Goal: Task Accomplishment & Management: Manage account settings

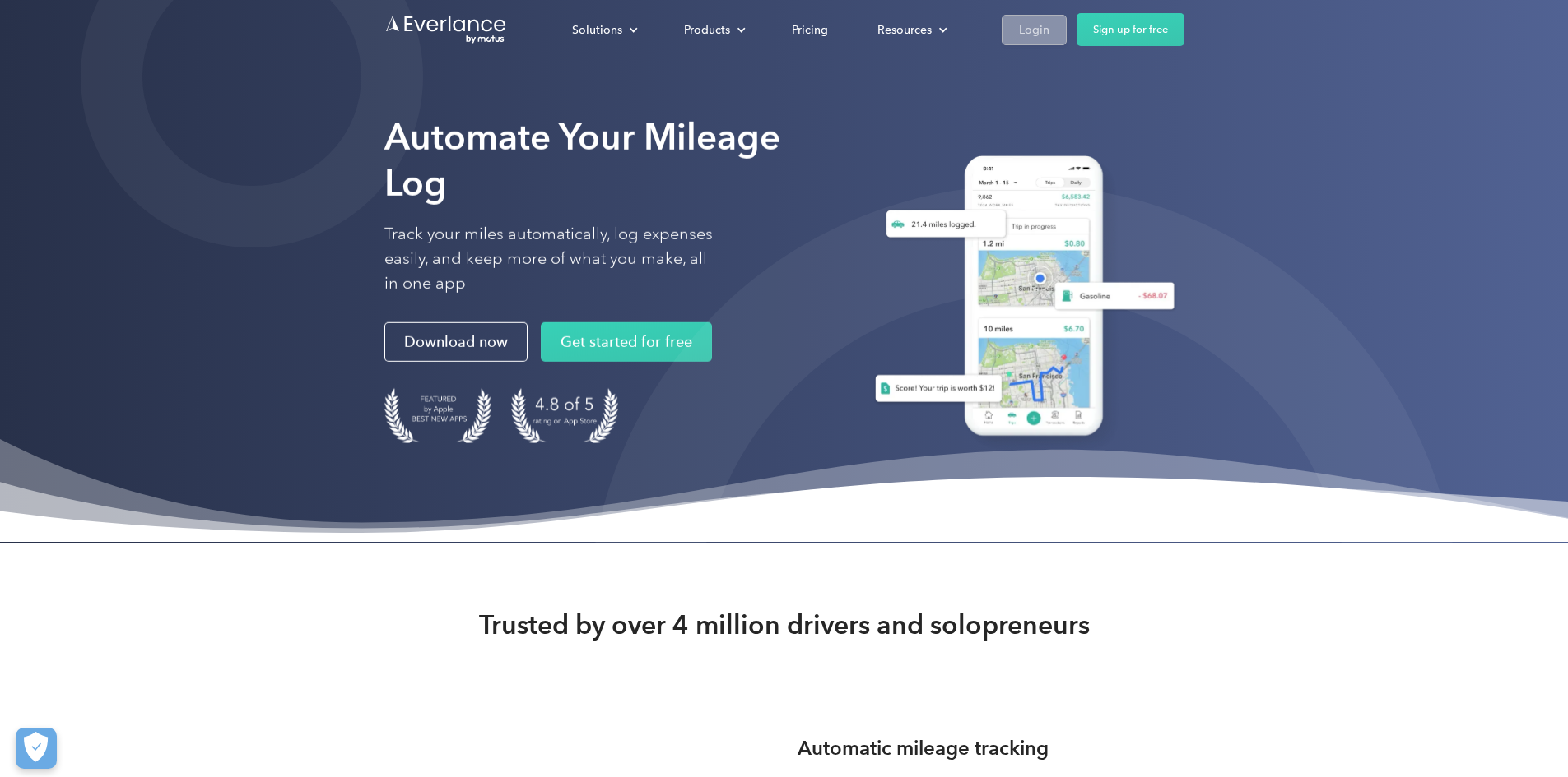
click at [1067, 18] on link "Login" at bounding box center [1034, 30] width 65 height 30
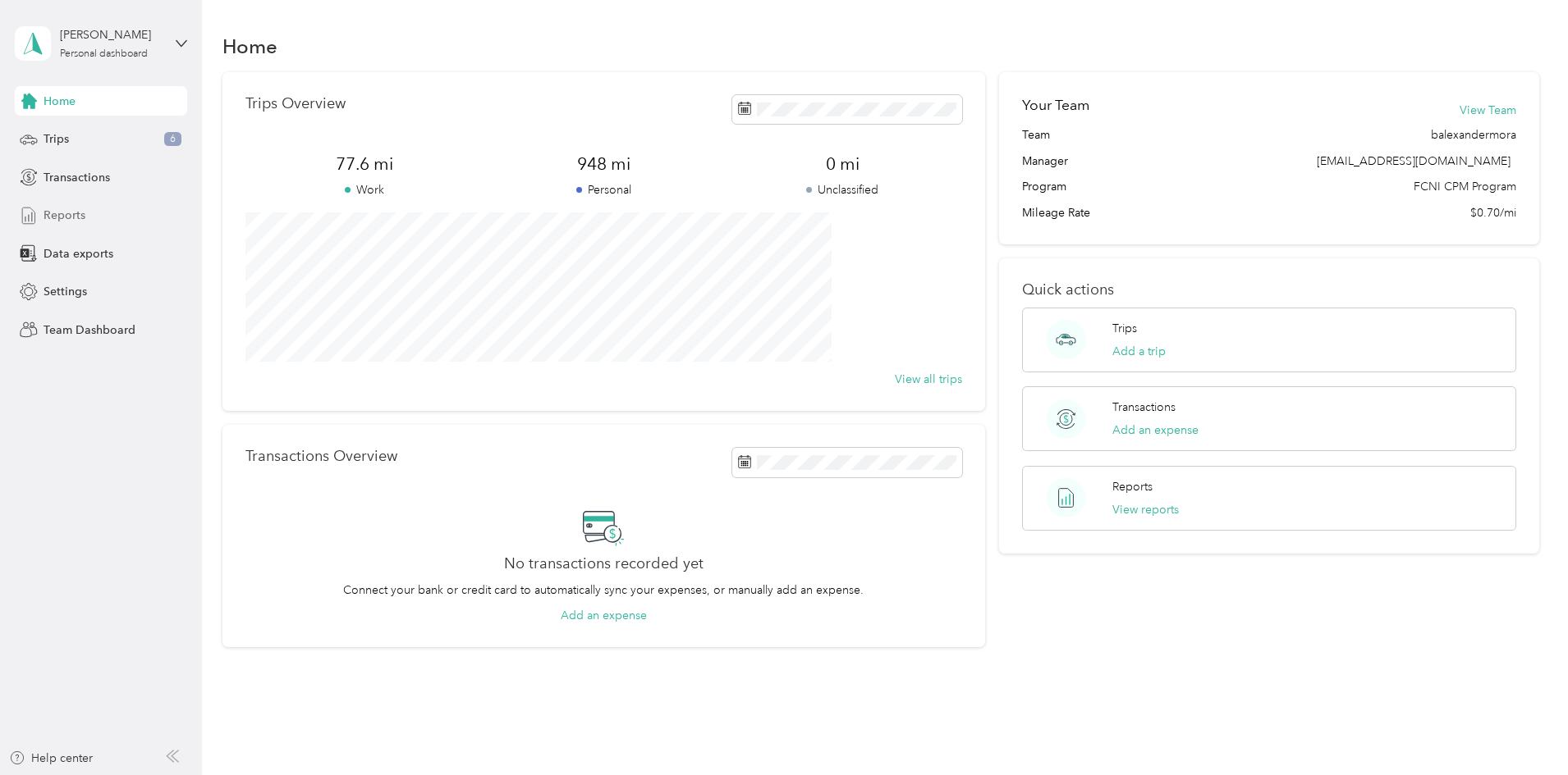
click at [63, 215] on span "Reports" at bounding box center [64, 215] width 42 height 17
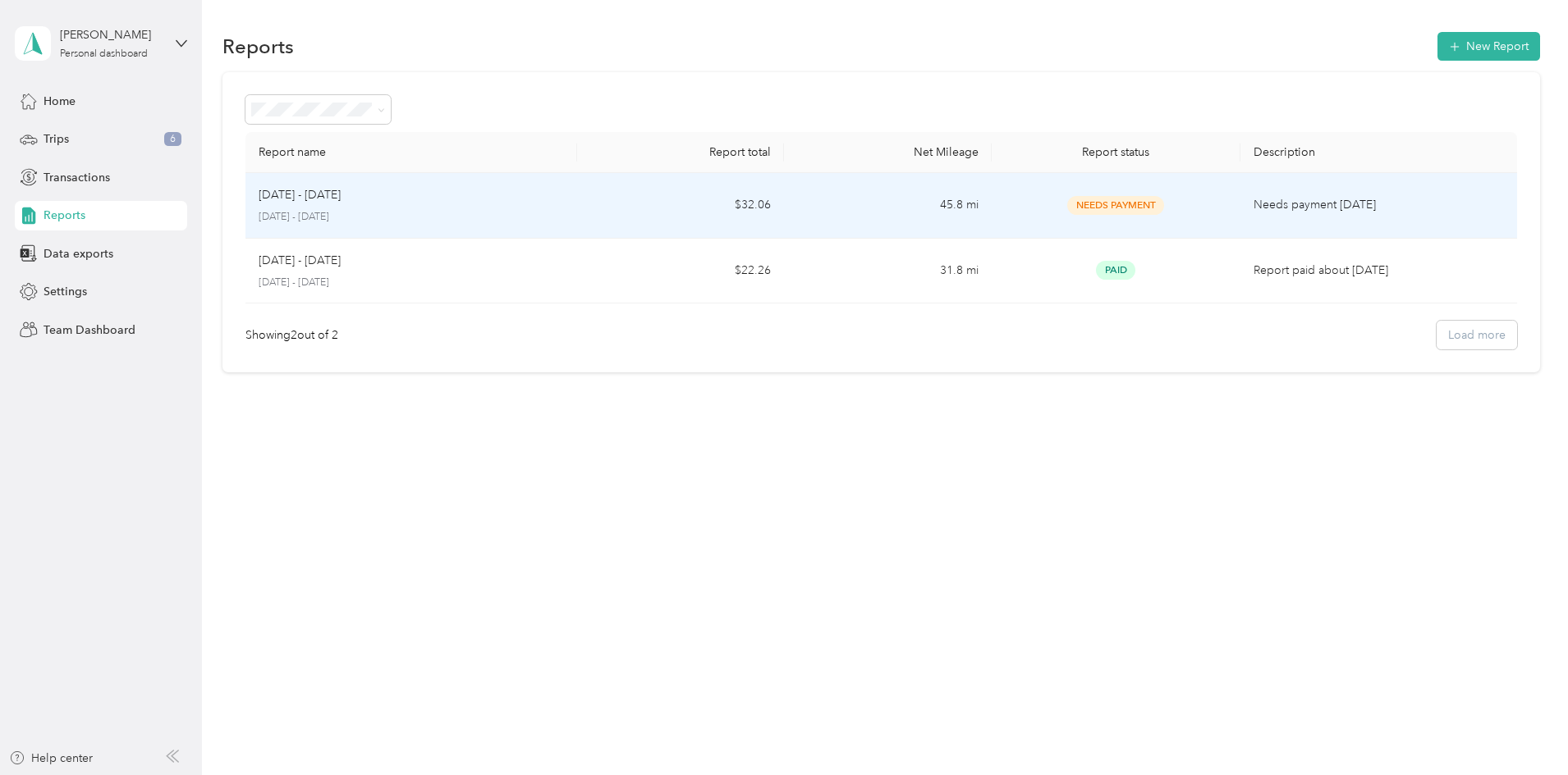
click at [959, 204] on td "45.8 mi" at bounding box center [887, 206] width 207 height 66
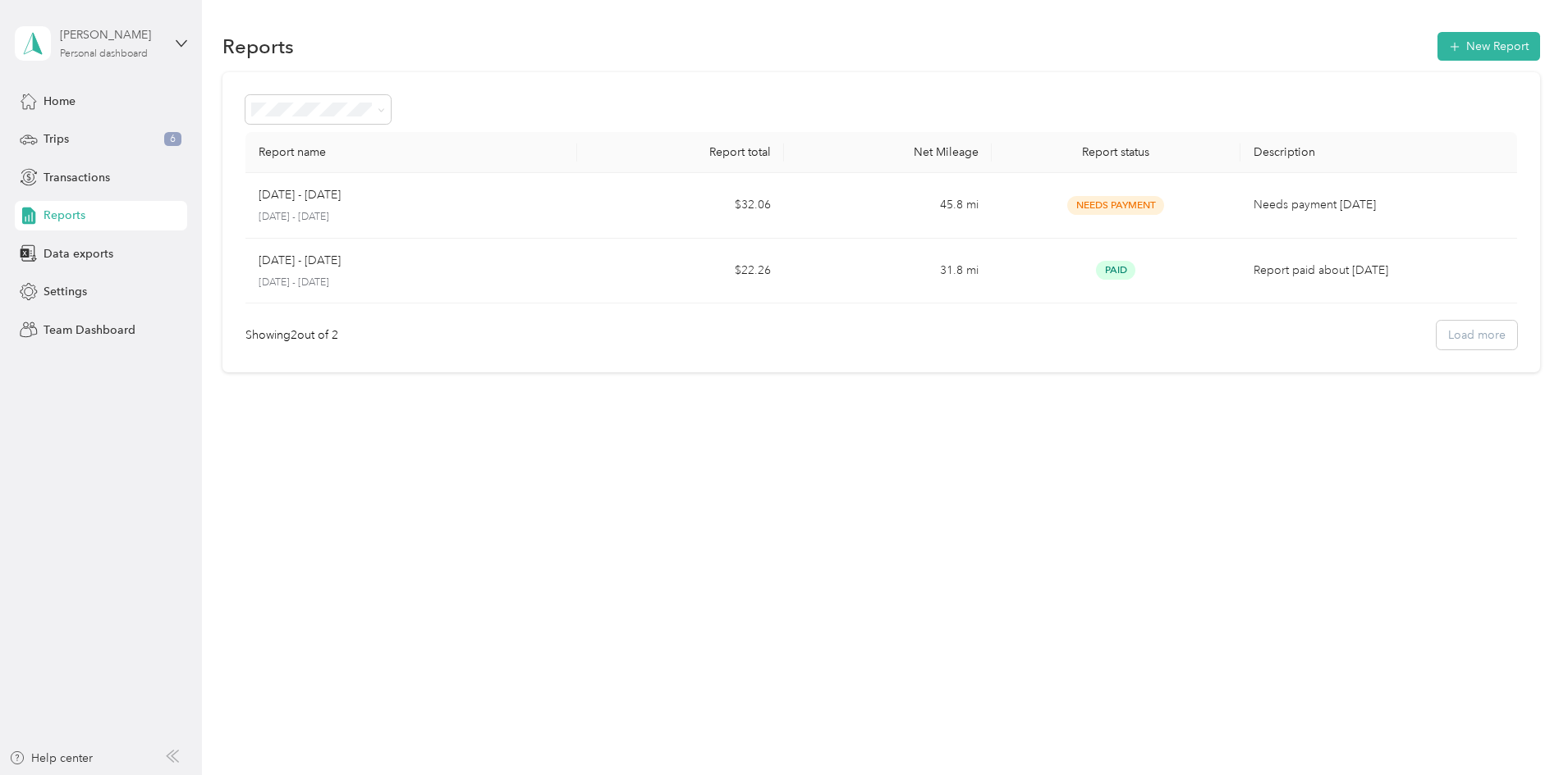
click at [148, 51] on div "Personal dashboard" at bounding box center [103, 54] width 88 height 10
click at [120, 141] on div "Team dashboard" at bounding box center [187, 134] width 322 height 29
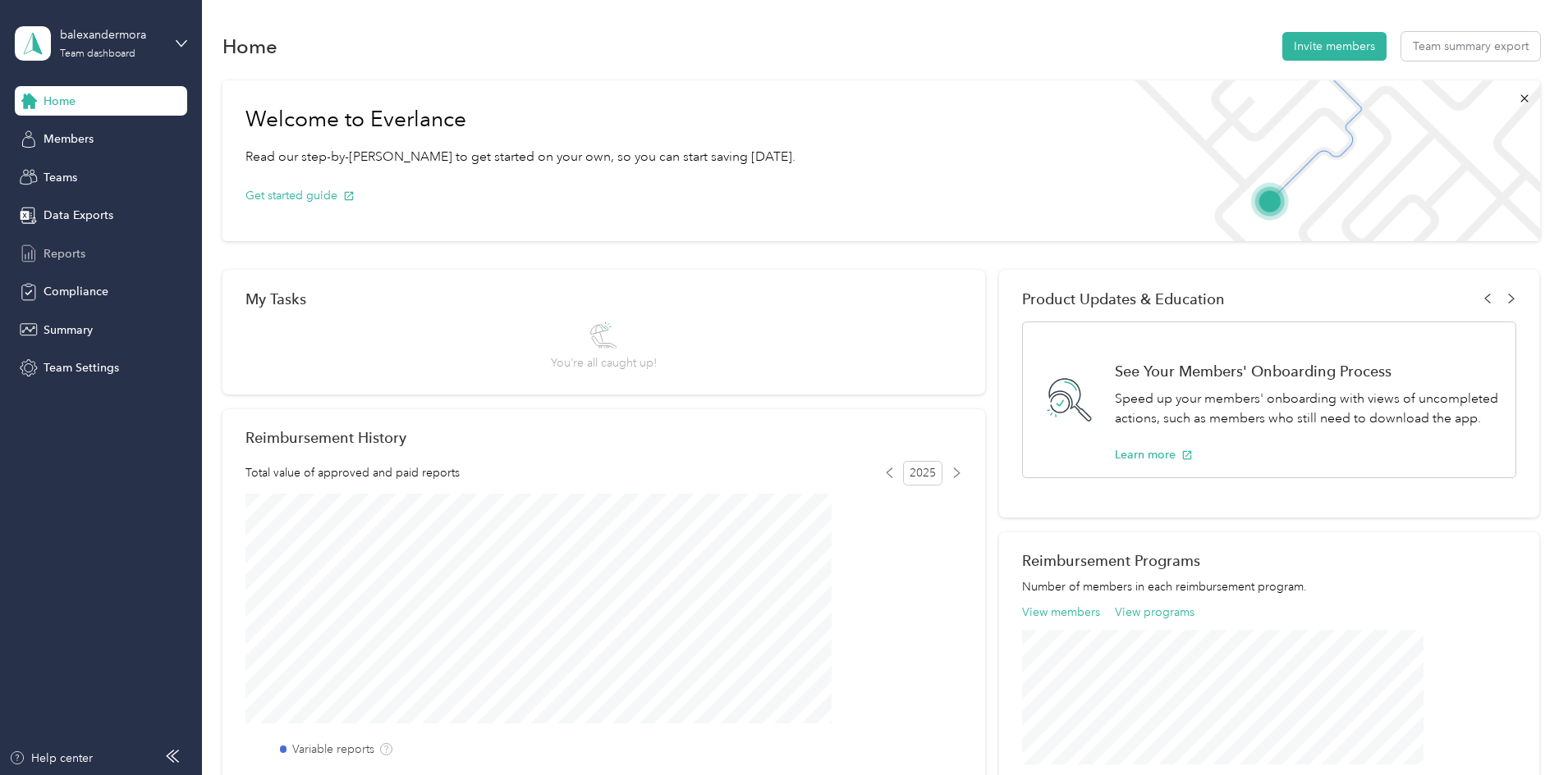
click at [54, 257] on span "Reports" at bounding box center [64, 254] width 42 height 17
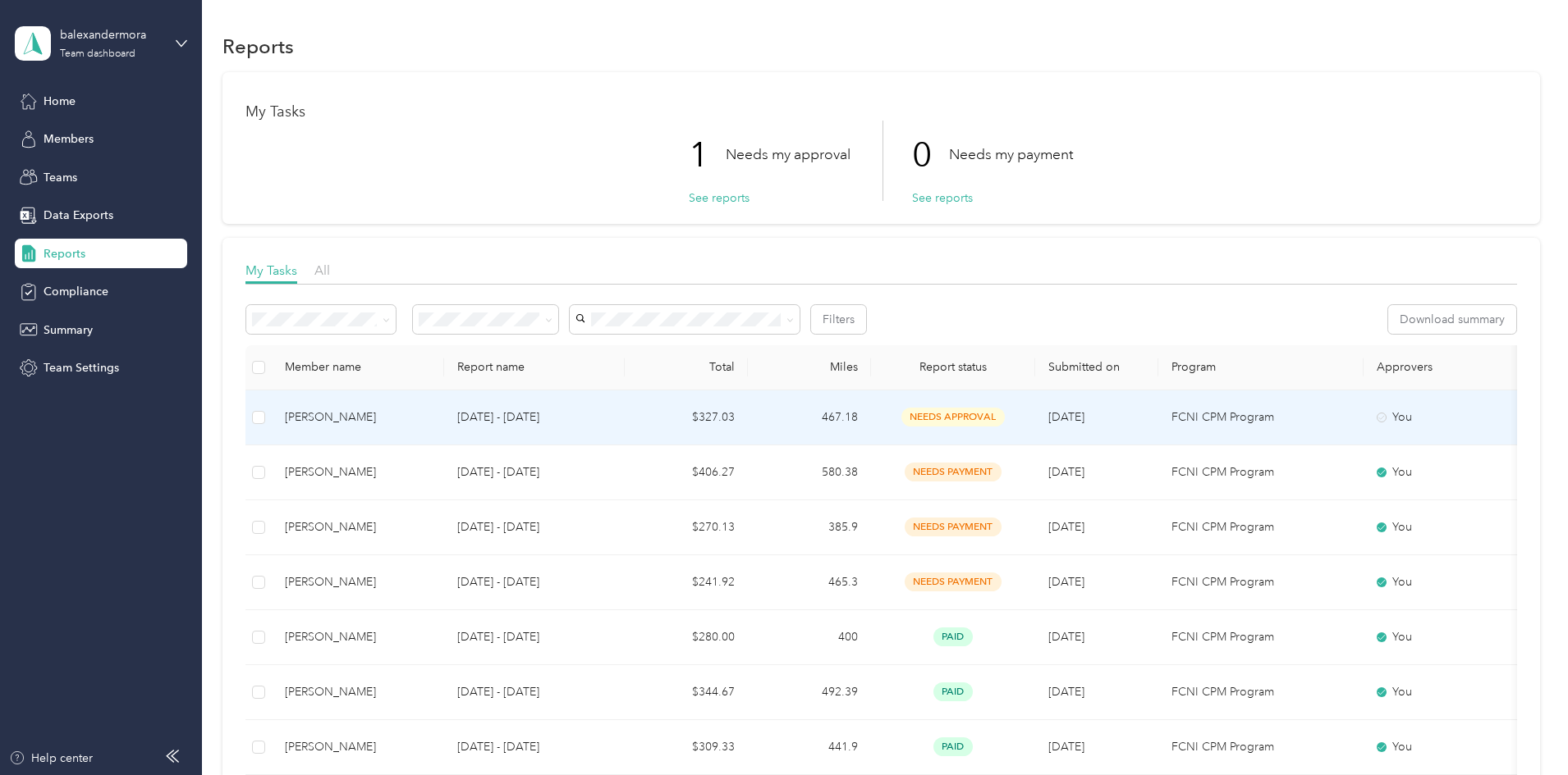
click at [1005, 419] on span "needs approval" at bounding box center [953, 417] width 103 height 19
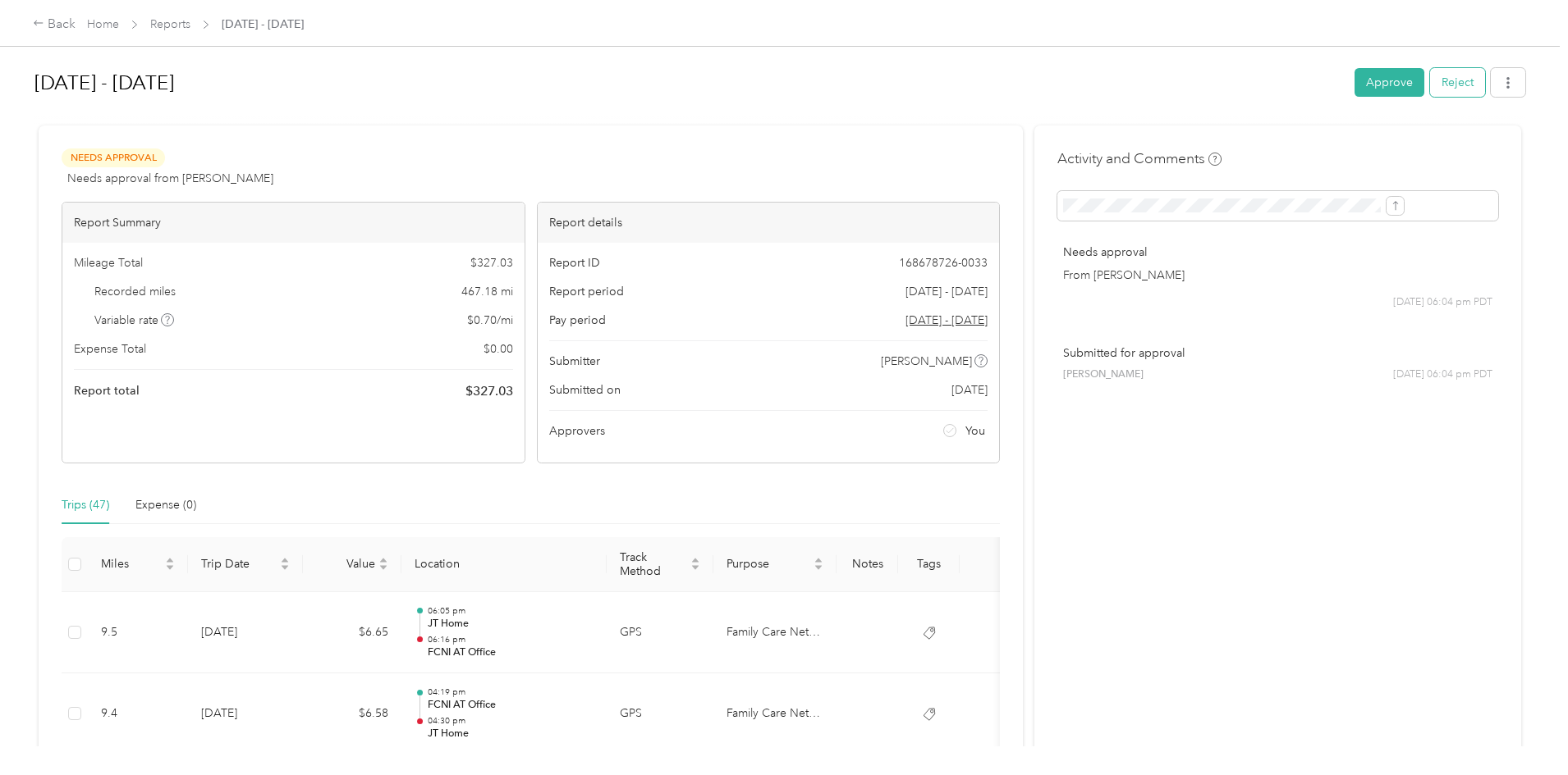
click at [1430, 81] on button "Reject" at bounding box center [1457, 82] width 55 height 29
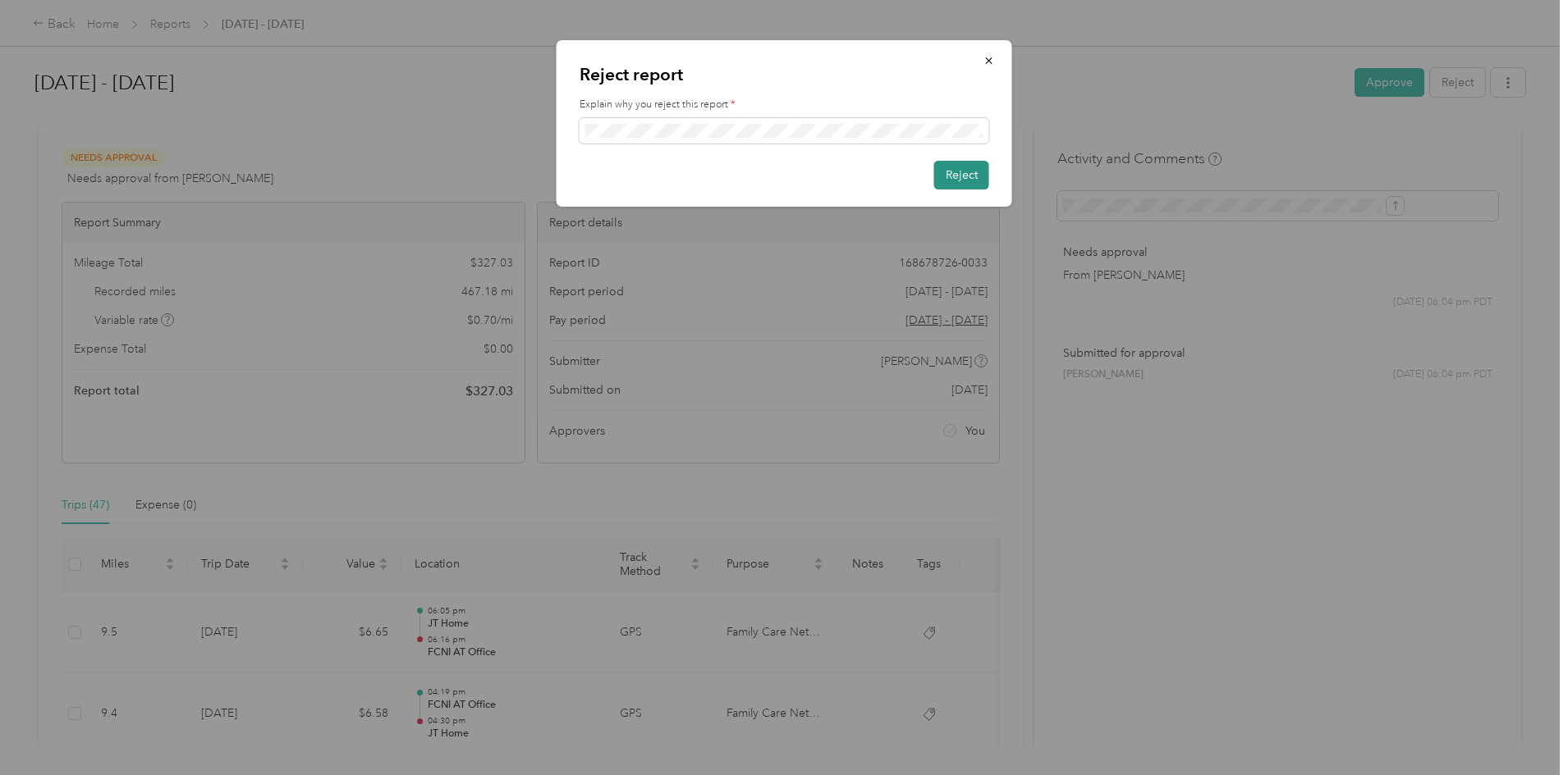
click at [978, 169] on button "Reject" at bounding box center [961, 175] width 55 height 29
